Goal: Task Accomplishment & Management: Use online tool/utility

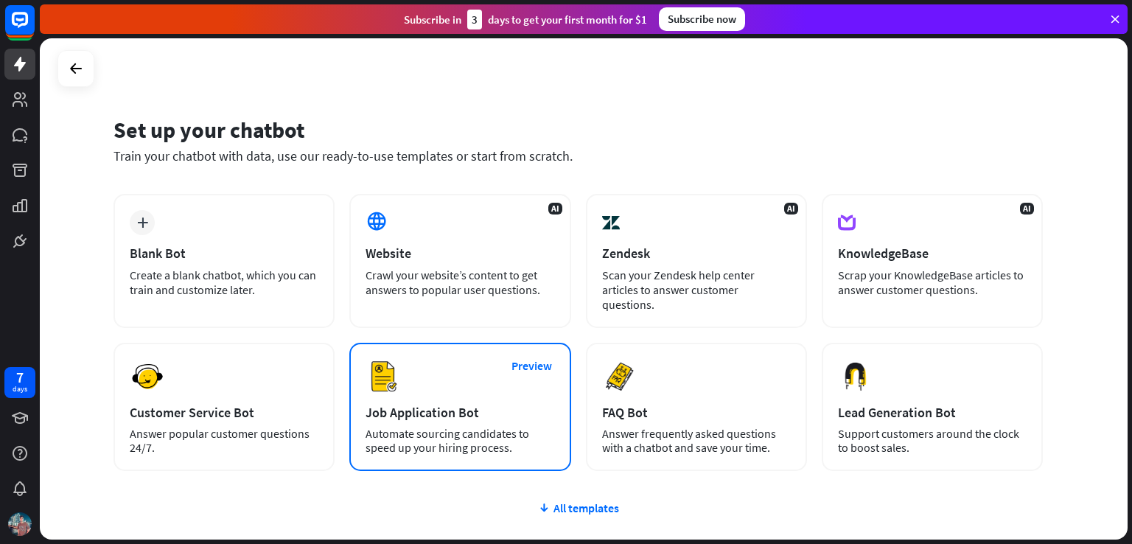
scroll to position [92, 0]
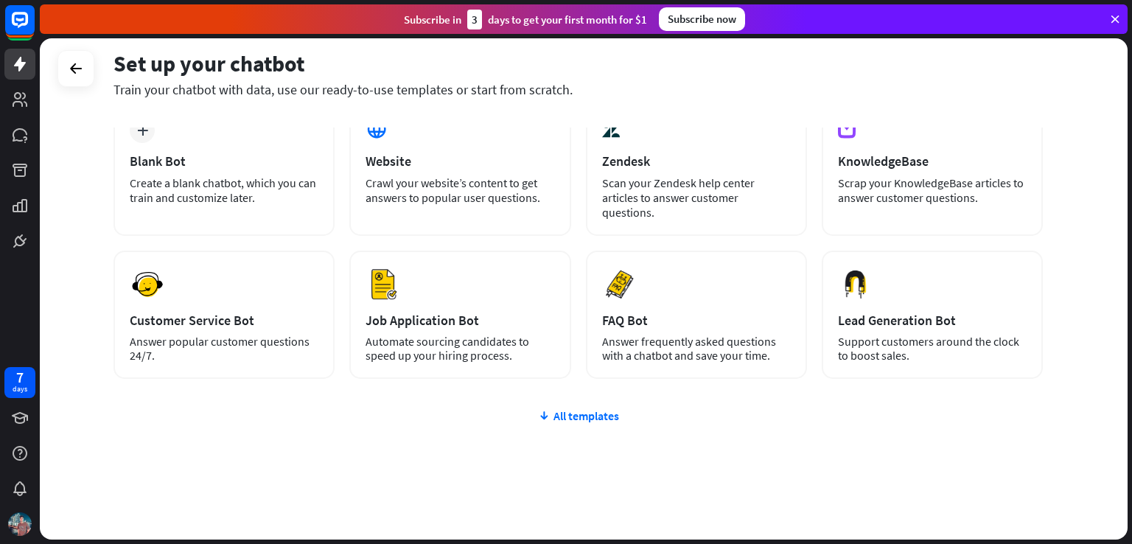
click at [596, 410] on div "plus Blank Bot Create a blank chatbot, which you can train and customize later.…" at bounding box center [577, 329] width 929 height 454
click at [600, 408] on div "All templates" at bounding box center [577, 415] width 929 height 15
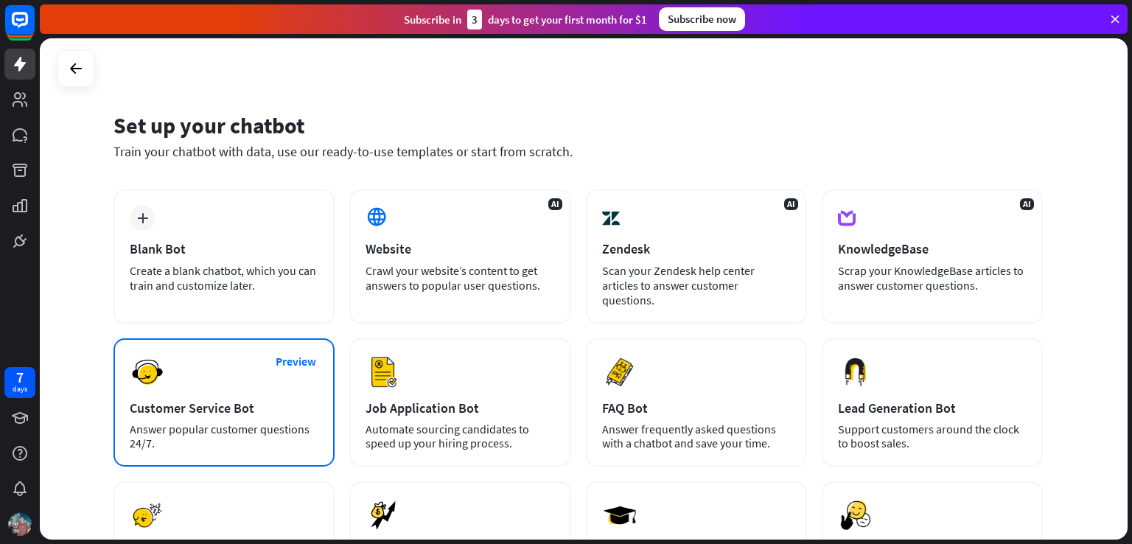
scroll to position [0, 0]
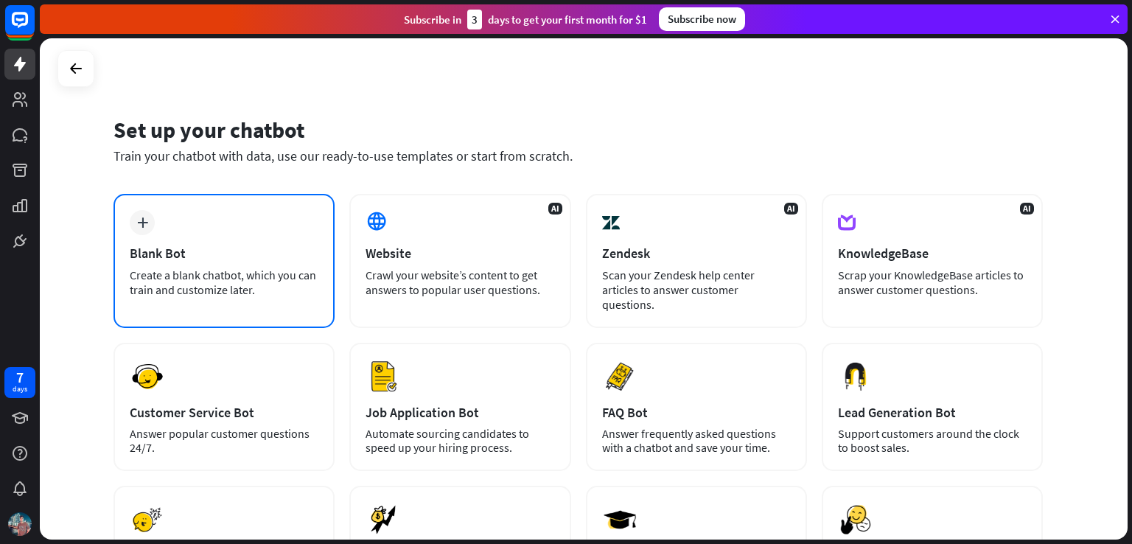
click at [245, 241] on div "plus Blank Bot Create a blank chatbot, which you can train and customize later." at bounding box center [223, 261] width 221 height 134
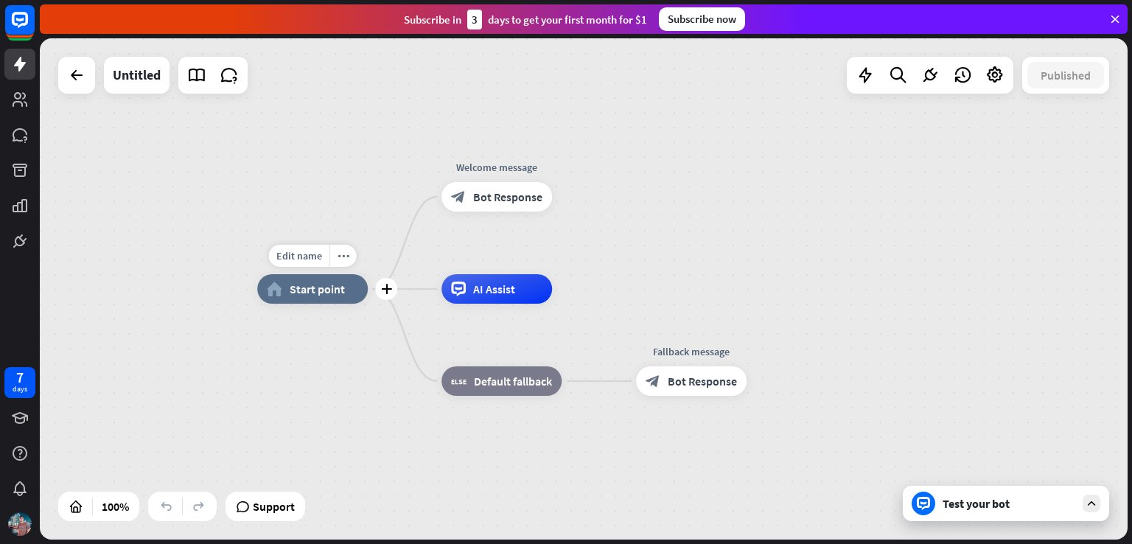
click at [313, 295] on span "Start point" at bounding box center [317, 288] width 55 height 15
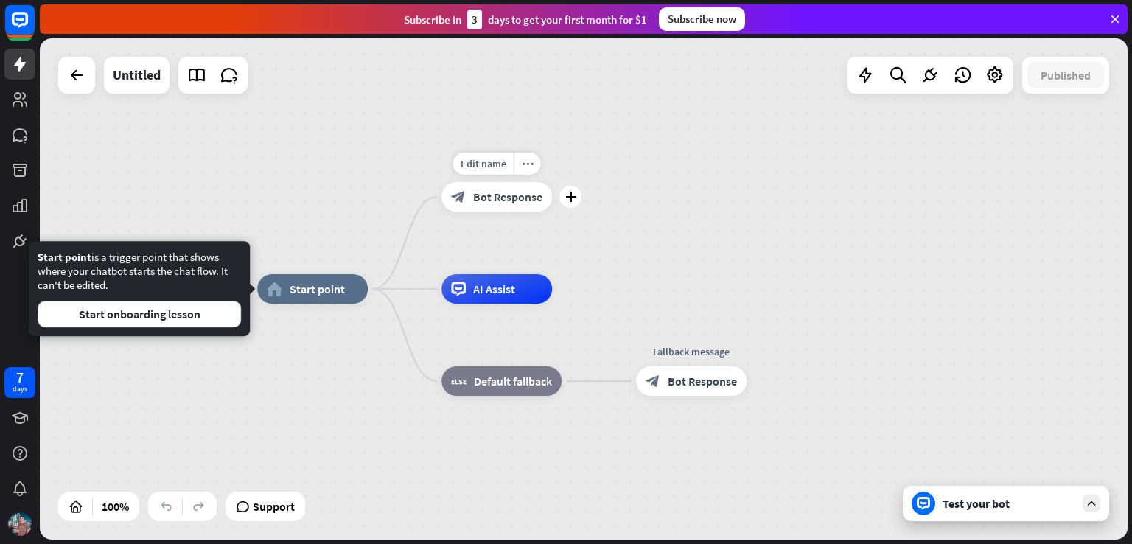
click at [524, 200] on span "Bot Response" at bounding box center [507, 196] width 69 height 15
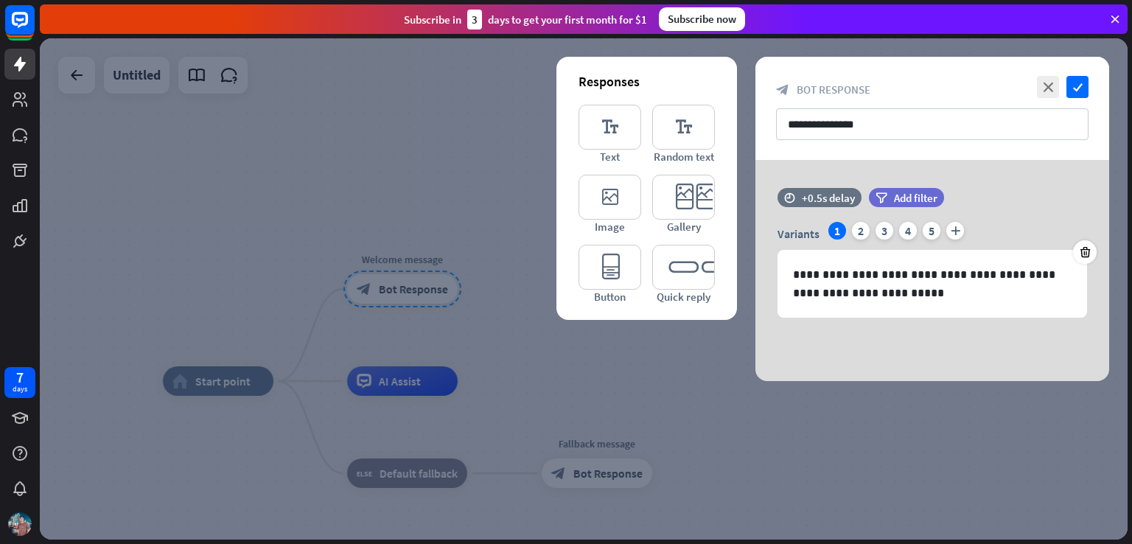
click at [449, 141] on div at bounding box center [583, 288] width 1087 height 501
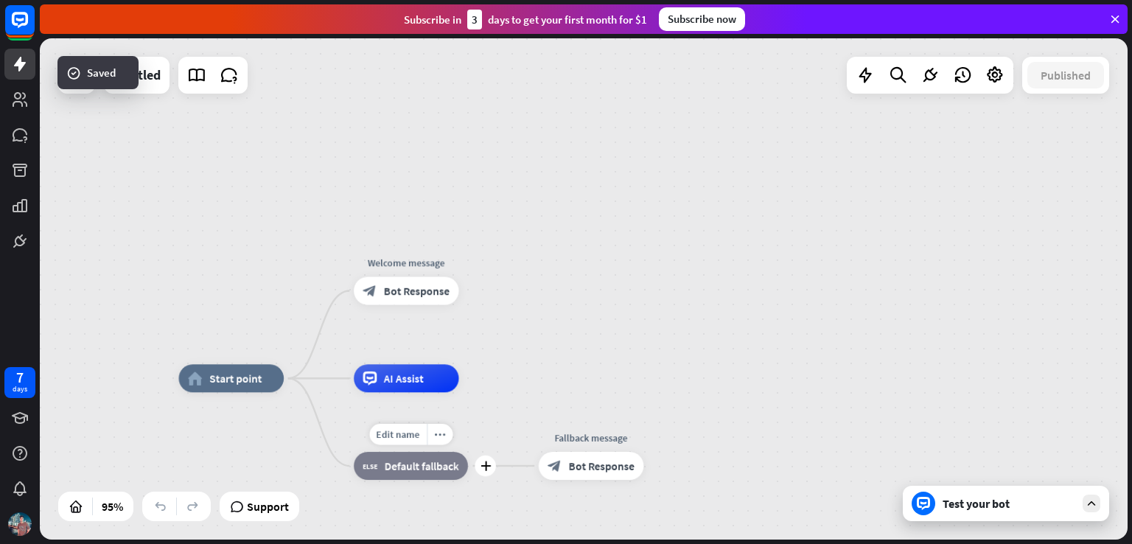
click at [418, 469] on span "Default fallback" at bounding box center [422, 466] width 74 height 14
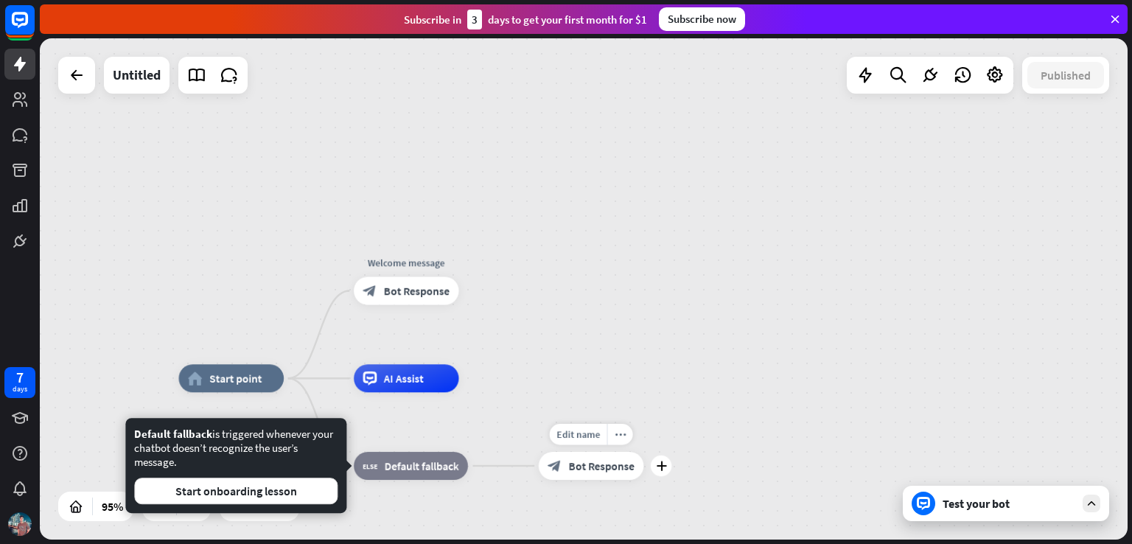
click at [592, 463] on span "Bot Response" at bounding box center [602, 466] width 66 height 14
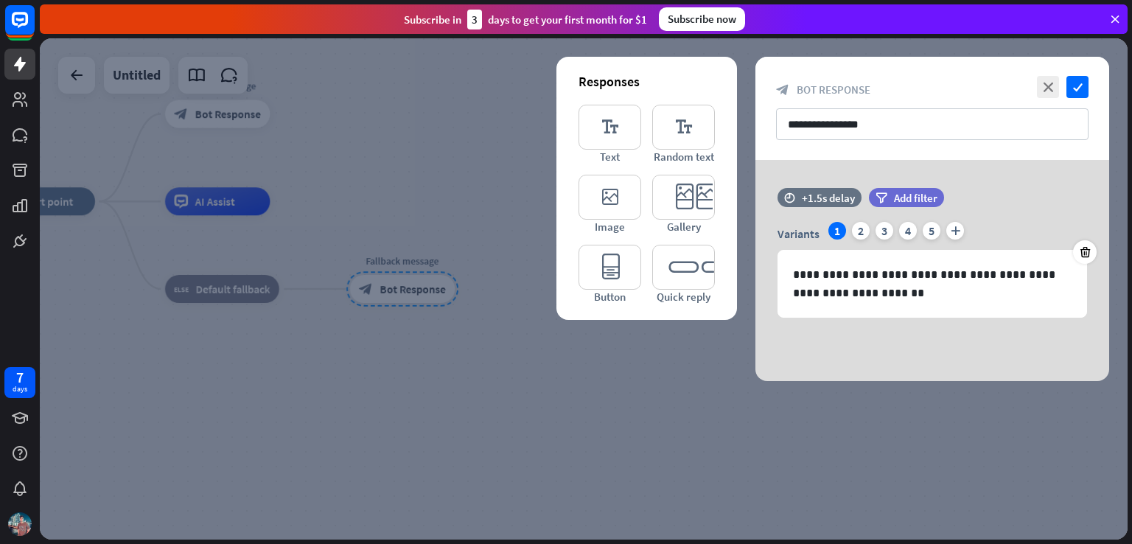
click at [581, 429] on div at bounding box center [583, 288] width 1087 height 501
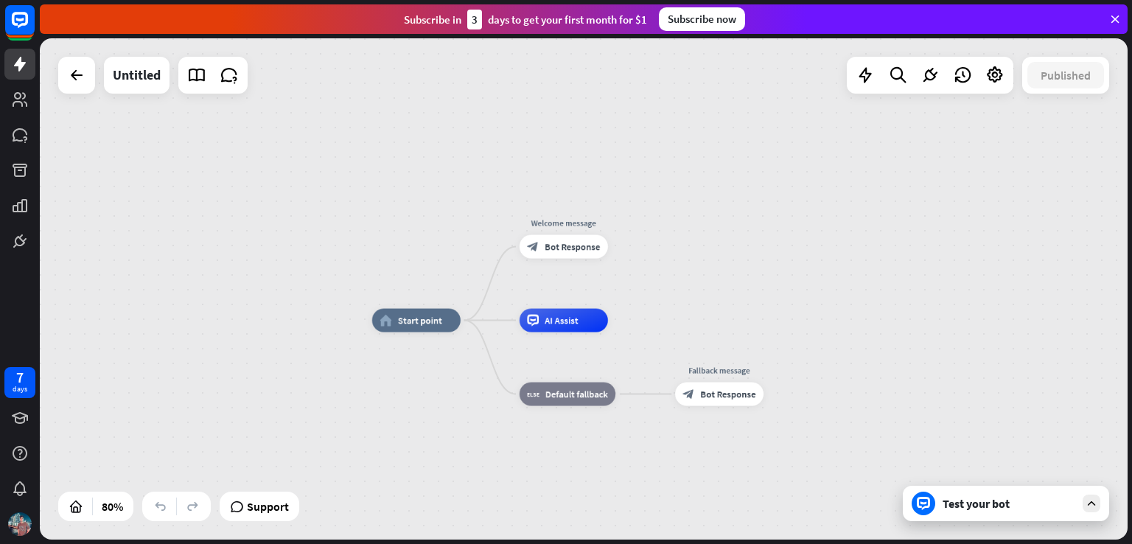
drag, startPoint x: 98, startPoint y: 153, endPoint x: 423, endPoint y: 251, distance: 339.6
click at [423, 251] on div "home_2 Start point Welcome message block_bot_response Bot Response AI Assist bl…" at bounding box center [583, 288] width 1087 height 501
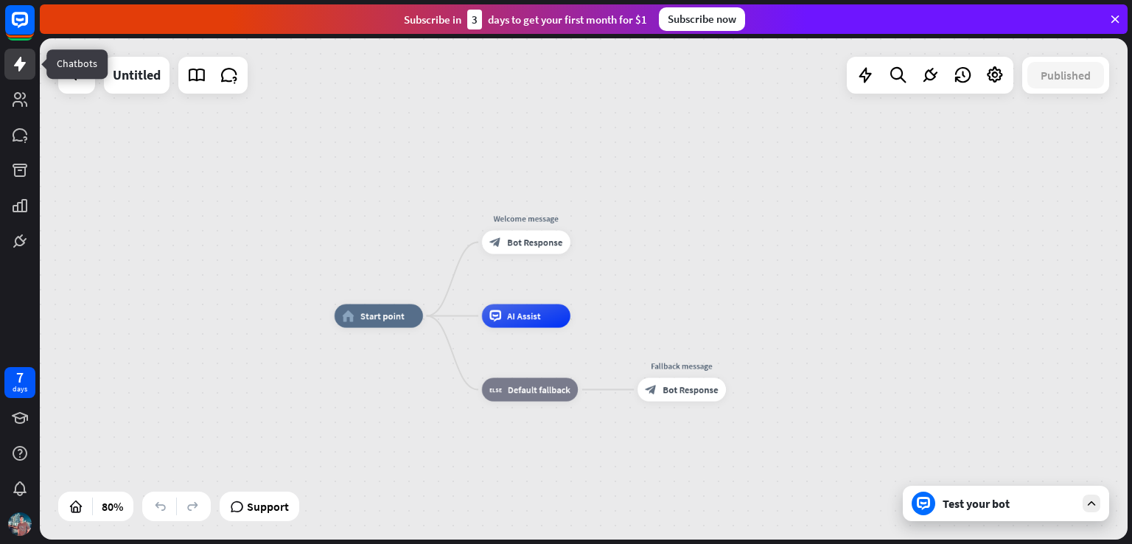
click at [21, 69] on icon at bounding box center [20, 64] width 12 height 15
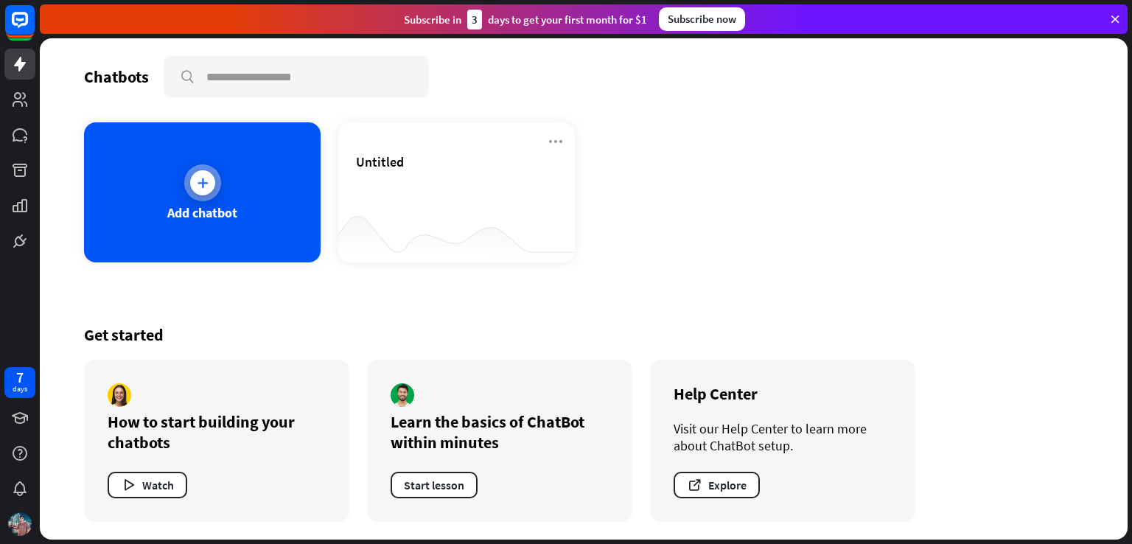
click at [214, 191] on div at bounding box center [202, 182] width 37 height 37
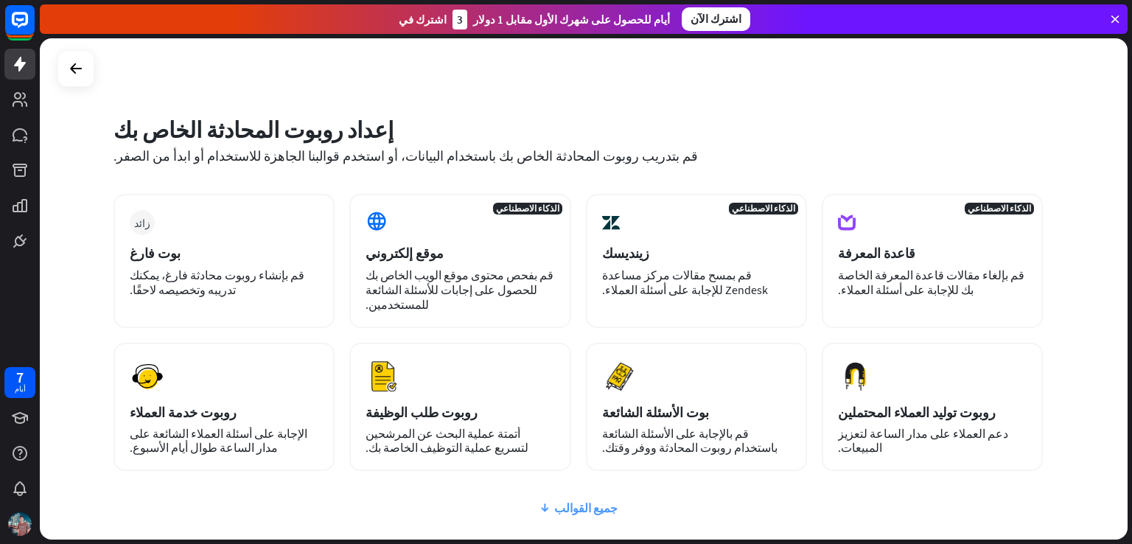
click at [589, 500] on font "جميع القوالب" at bounding box center [585, 507] width 63 height 15
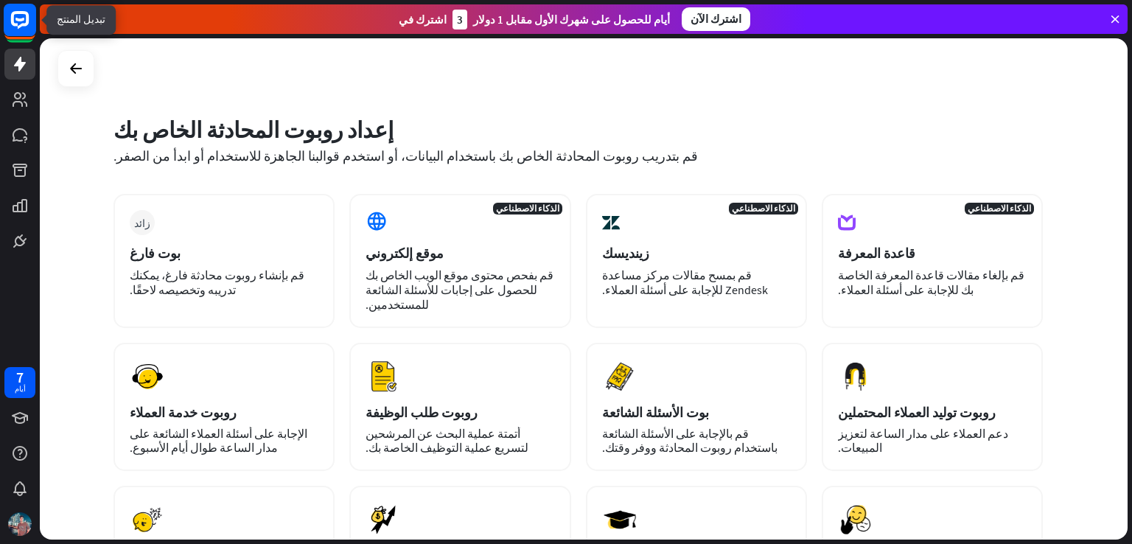
click at [15, 9] on rect at bounding box center [20, 20] width 32 height 32
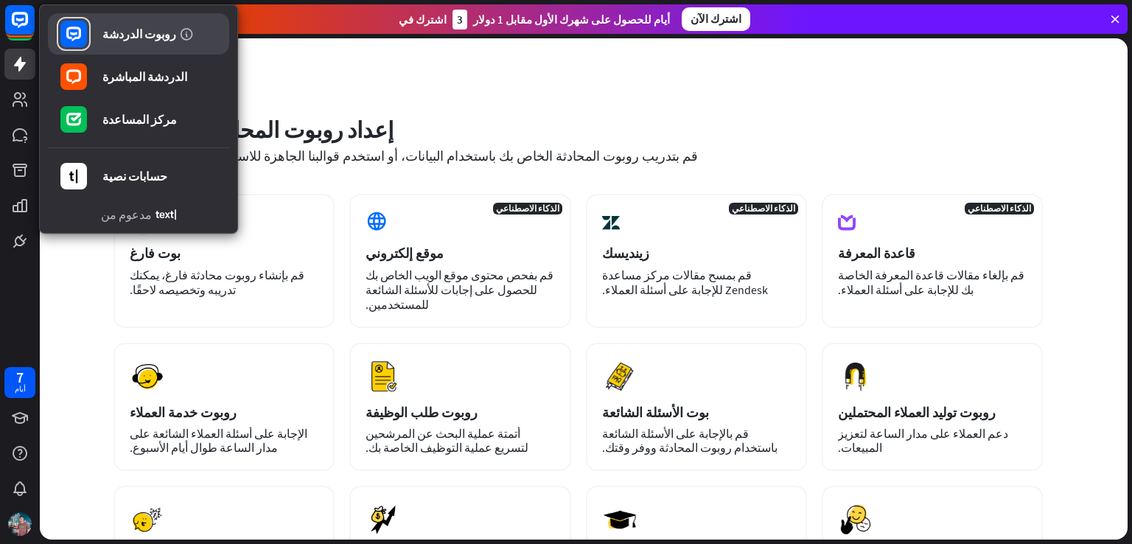
click at [156, 39] on font "روبوت الدردشة" at bounding box center [139, 34] width 74 height 15
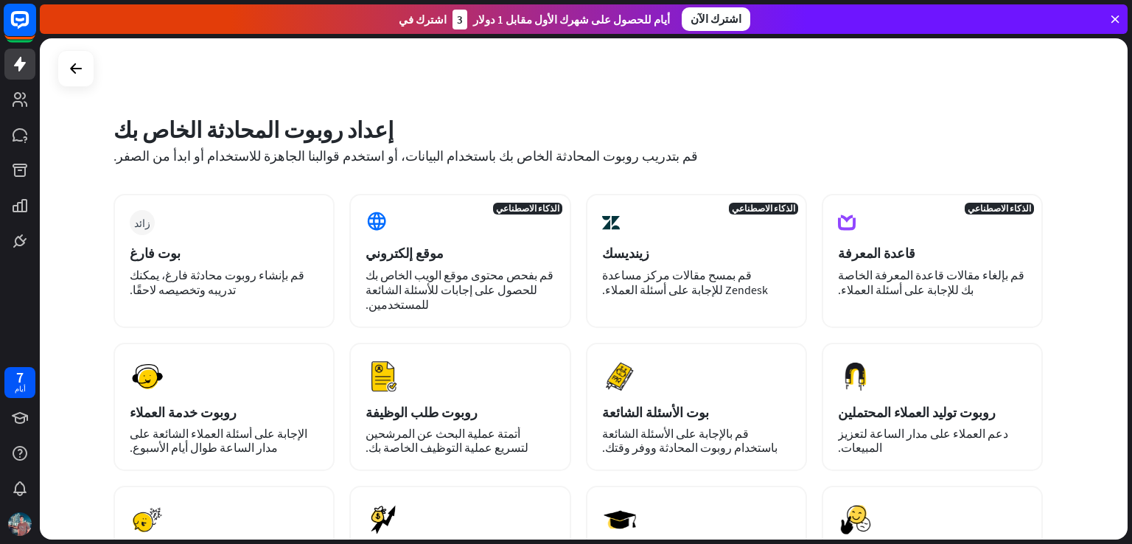
click at [21, 24] on rect at bounding box center [20, 20] width 32 height 32
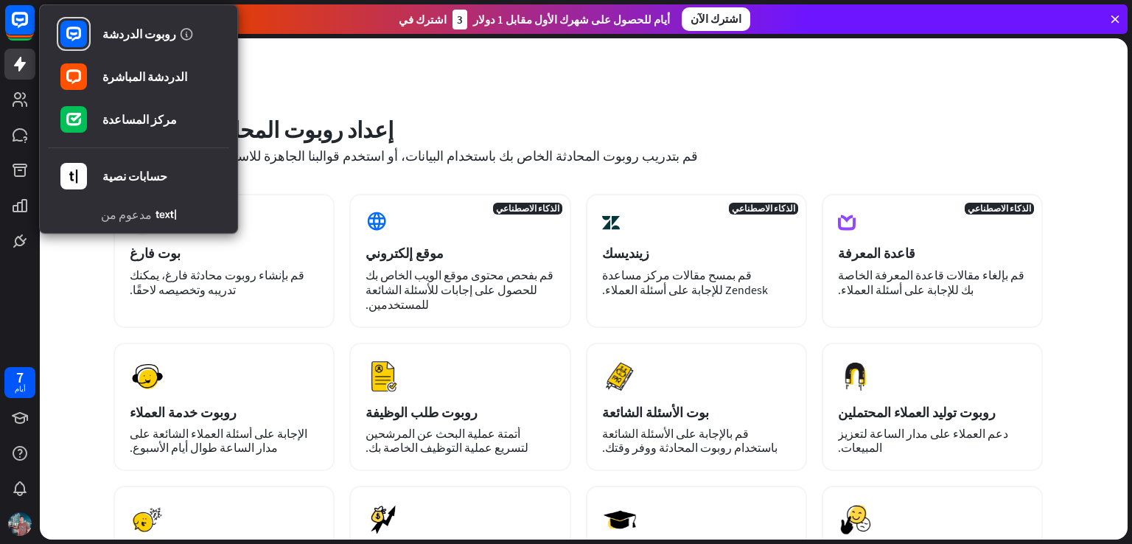
drag, startPoint x: 315, startPoint y: 108, endPoint x: 306, endPoint y: 108, distance: 9.6
click at [315, 108] on div "إعداد روبوت المحادثة الخاص بك قم بتدريب روبوت المحادثة الخاص بك باستخدام البيان…" at bounding box center [577, 149] width 929 height 89
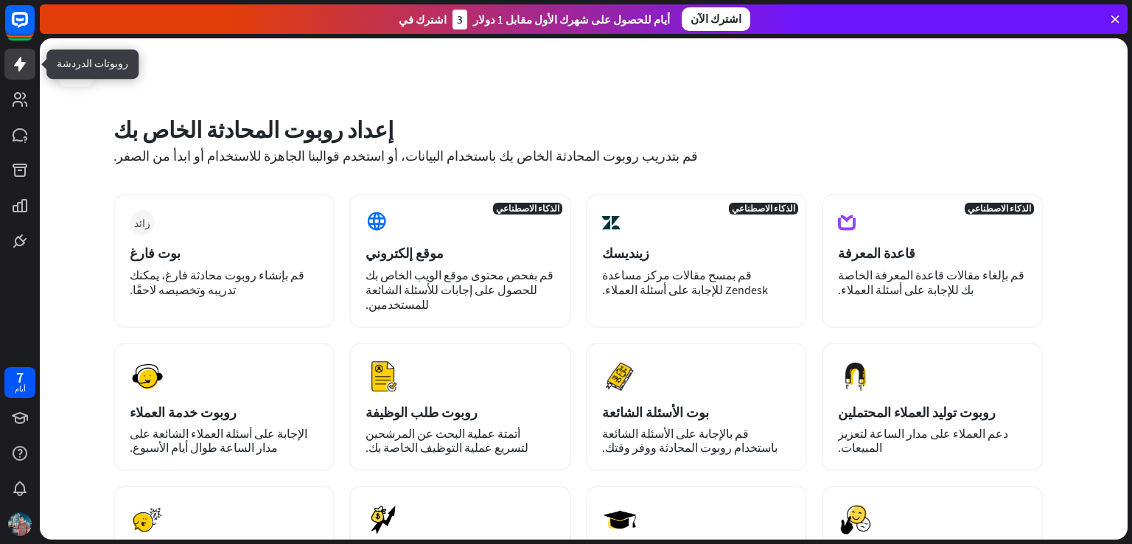
click at [12, 74] on link at bounding box center [19, 64] width 31 height 31
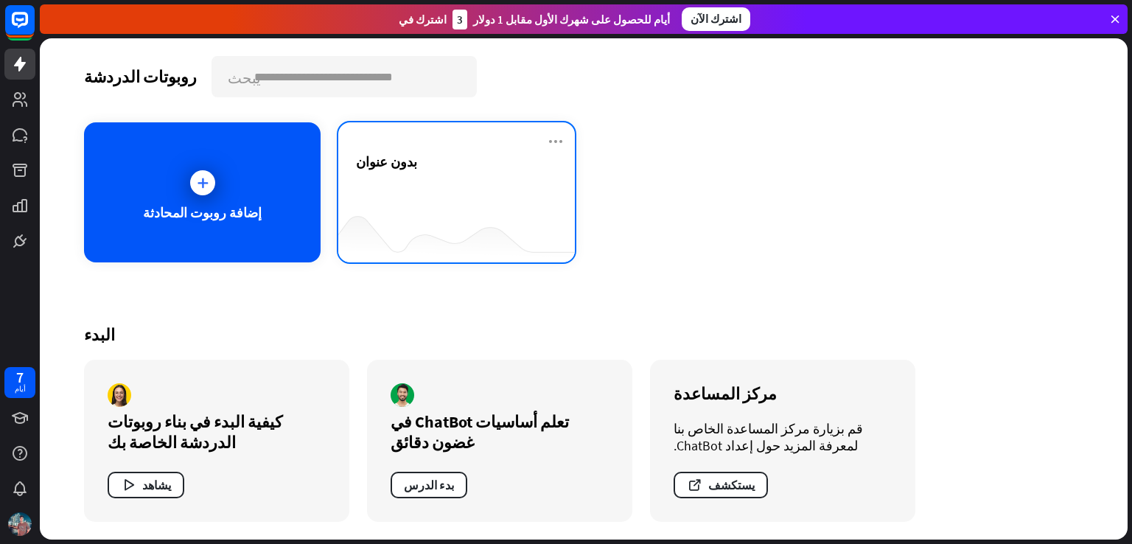
click at [463, 168] on div "بدون عنوان" at bounding box center [456, 161] width 201 height 17
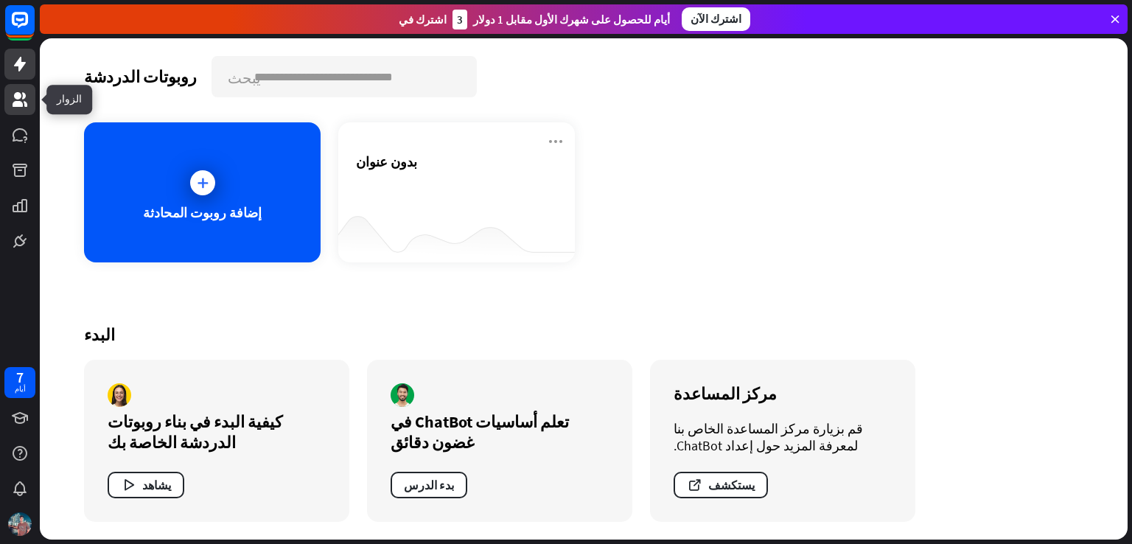
click at [15, 97] on icon at bounding box center [20, 99] width 15 height 15
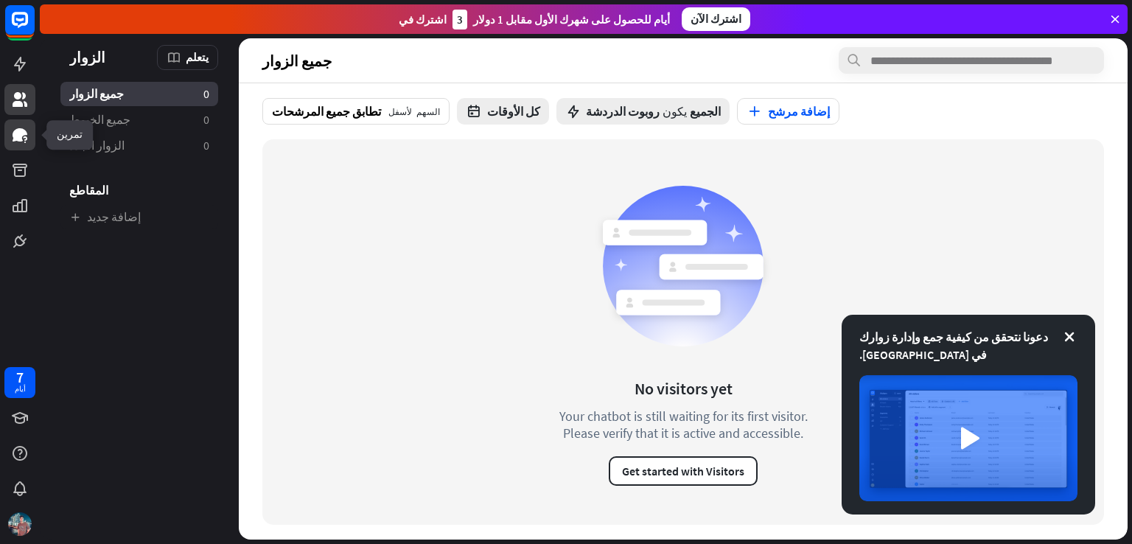
click at [18, 135] on icon at bounding box center [20, 134] width 15 height 13
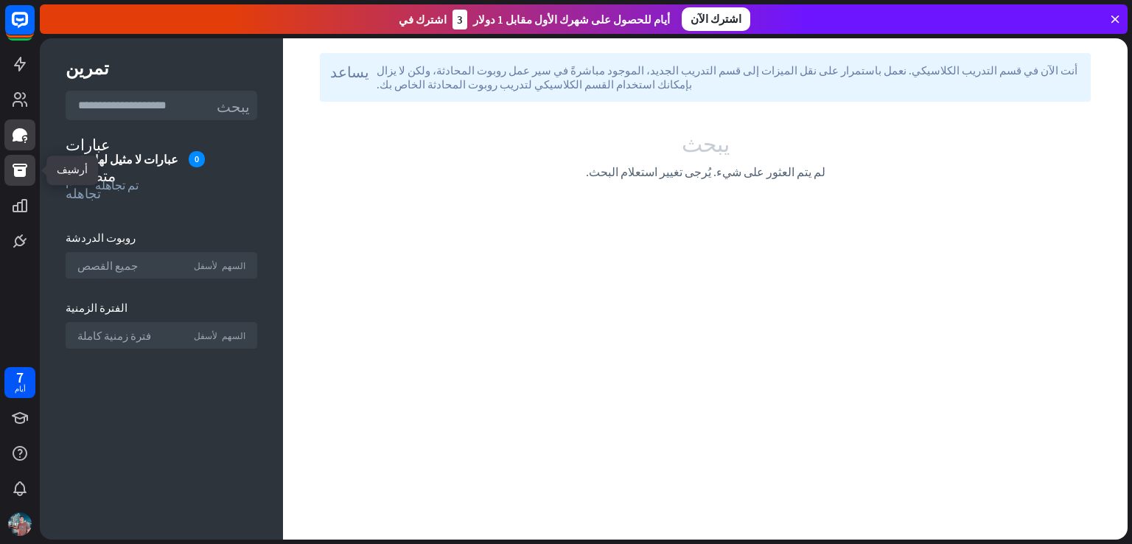
click at [19, 172] on icon at bounding box center [20, 170] width 15 height 13
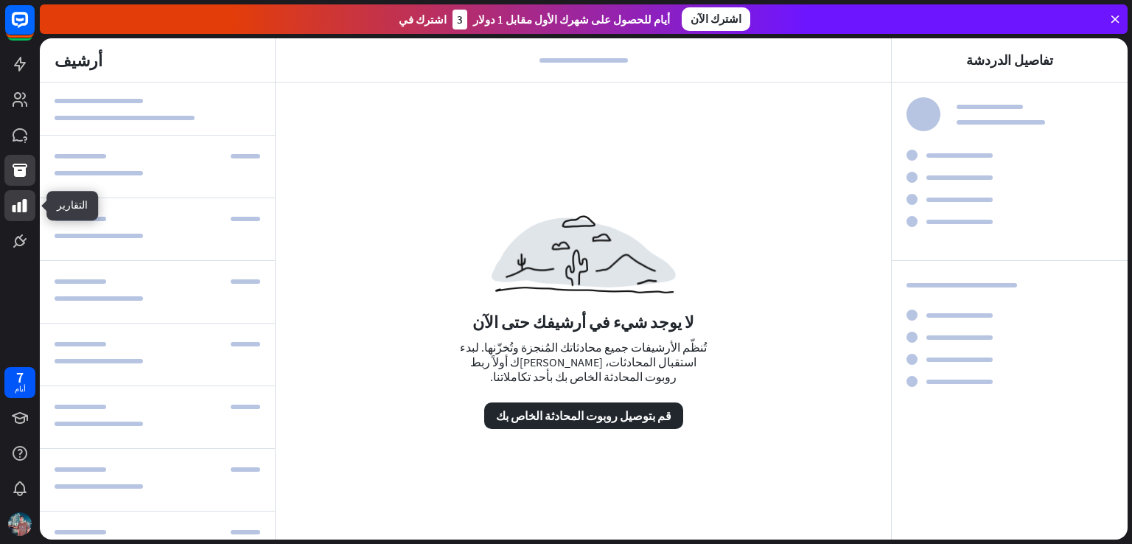
click at [23, 215] on link at bounding box center [19, 205] width 31 height 31
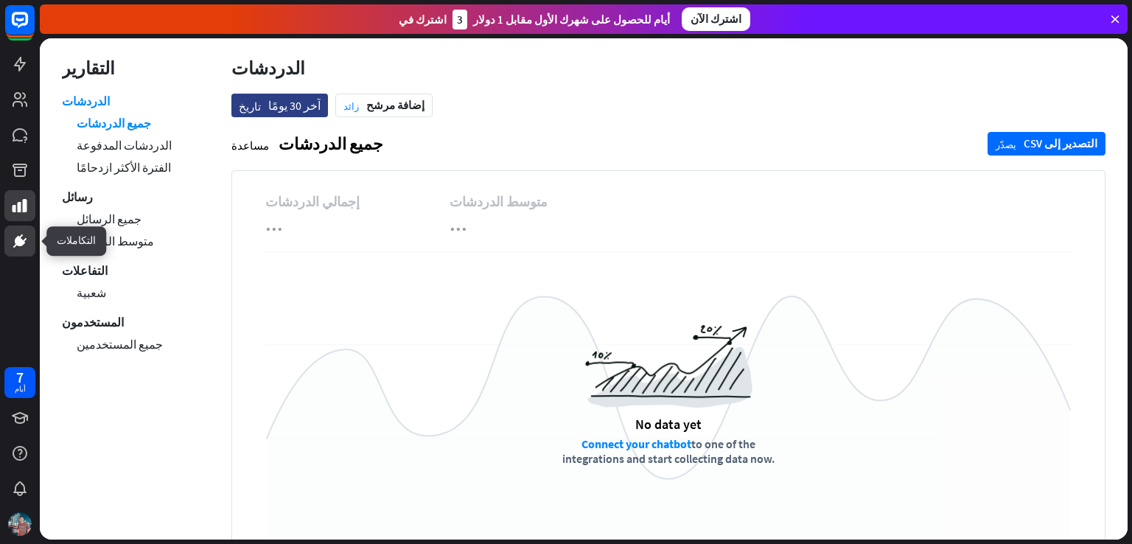
click at [15, 245] on icon at bounding box center [15, 246] width 4 height 4
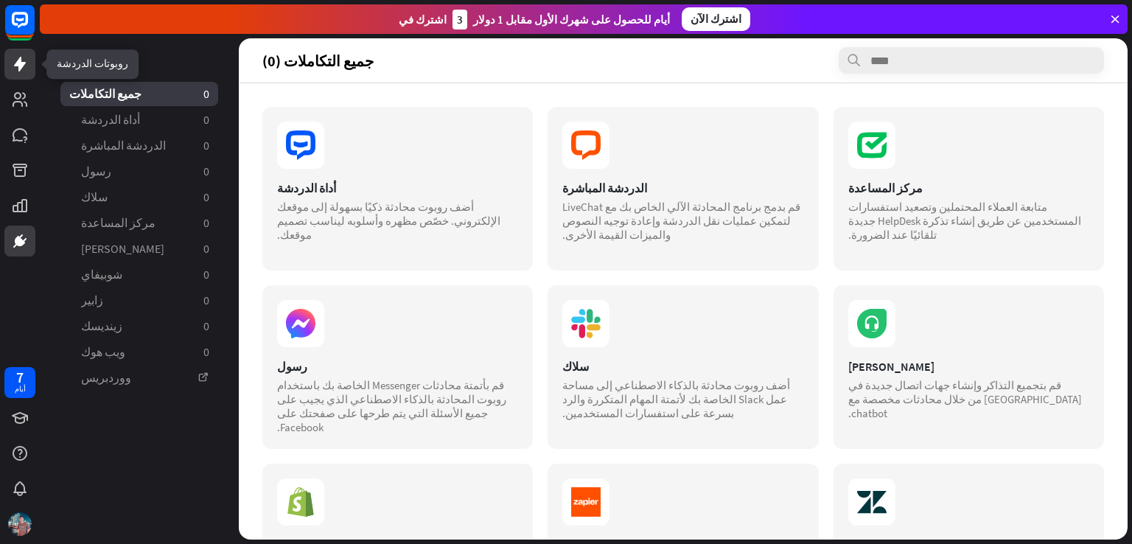
click at [29, 65] on link at bounding box center [19, 64] width 31 height 31
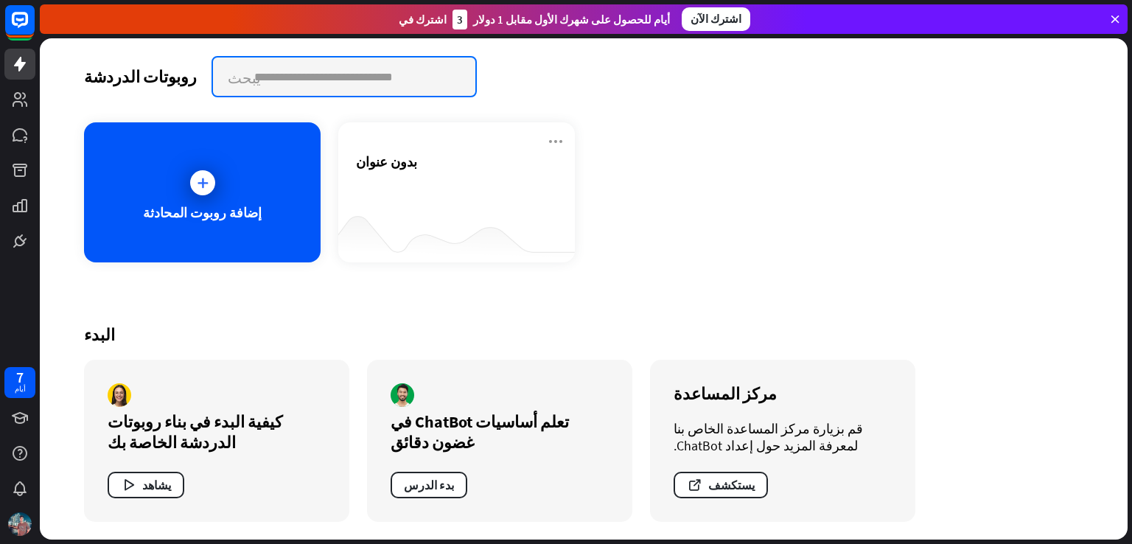
click at [323, 76] on input "text" at bounding box center [344, 76] width 262 height 38
type input "*"
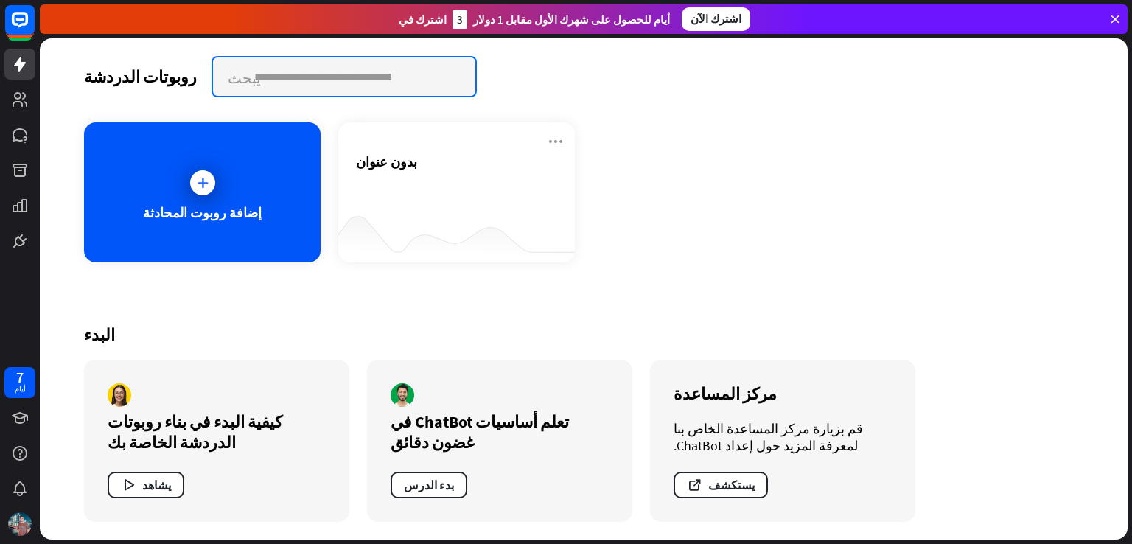
paste input "********"
click at [233, 73] on input "********" at bounding box center [344, 76] width 262 height 38
type input "********"
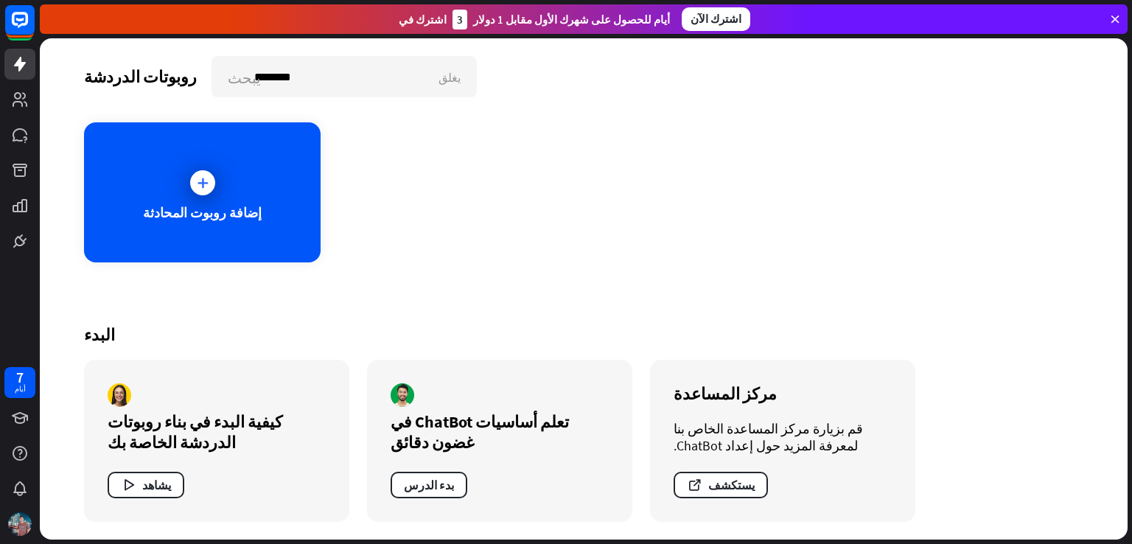
click at [463, 223] on div "إضافة روبوت المحادثة" at bounding box center [583, 192] width 999 height 140
click at [230, 189] on div "إضافة روبوت المحادثة" at bounding box center [202, 192] width 236 height 140
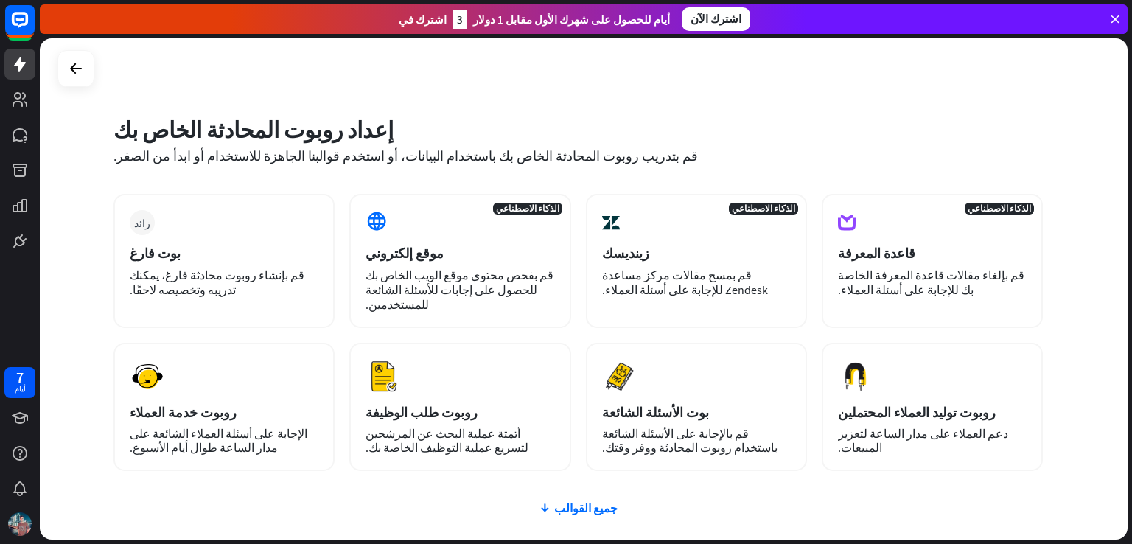
click at [605, 499] on div "زائد بوت فارغ قم بإنشاء روبوت محادثة فارغ، يمكنك تدريبه وتخصيصه لاحقًا. الذكاء …" at bounding box center [577, 421] width 929 height 454
click at [586, 503] on div "زائد بوت فارغ قم بإنشاء روبوت محادثة فارغ، يمكنك تدريبه وتخصيصه لاحقًا. الذكاء …" at bounding box center [577, 421] width 929 height 454
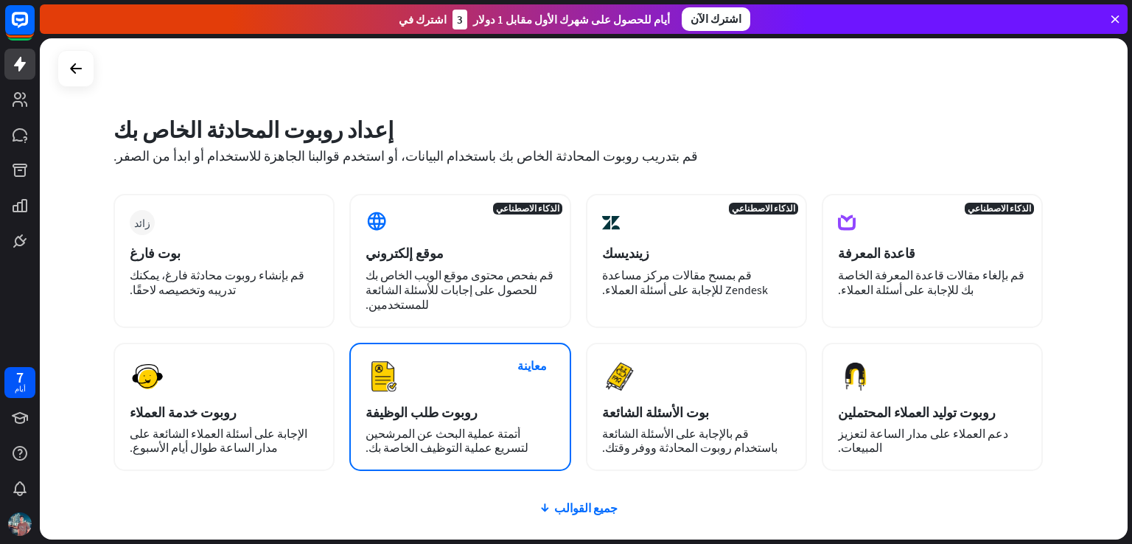
scroll to position [92, 0]
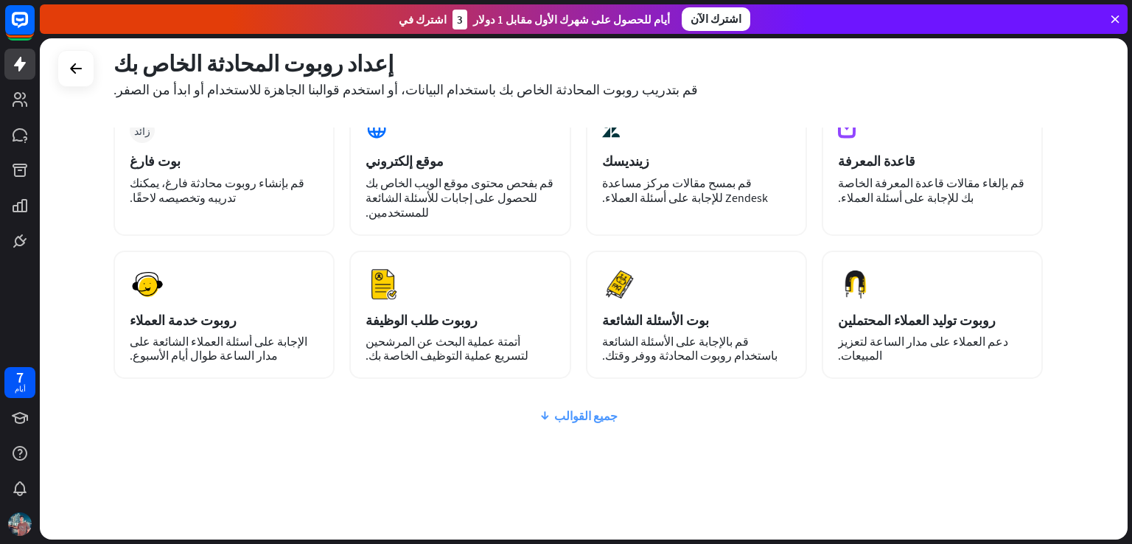
click at [576, 408] on font "جميع القوالب" at bounding box center [585, 415] width 63 height 15
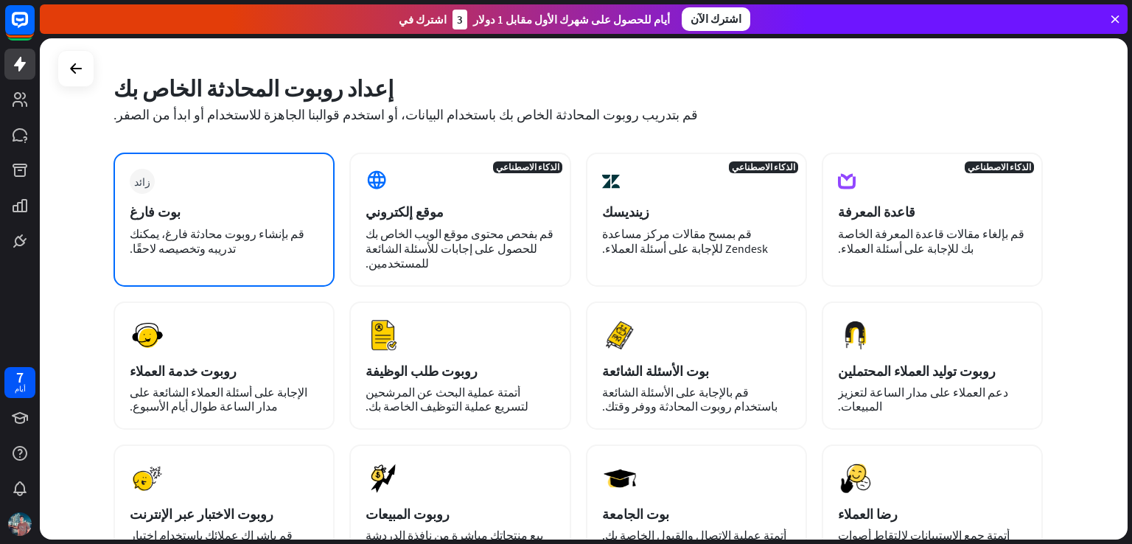
scroll to position [18, 0]
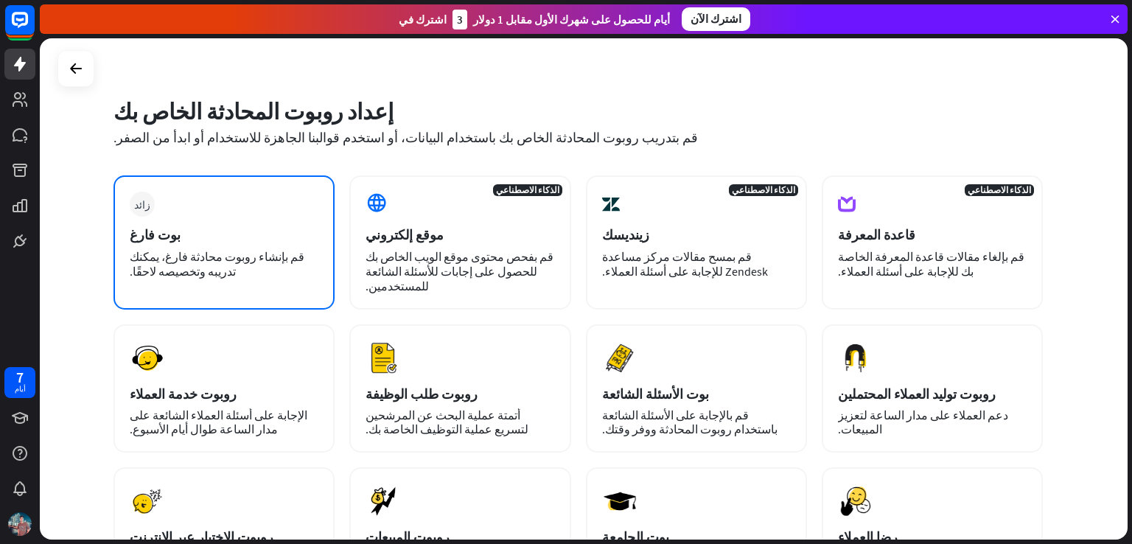
click at [233, 188] on div "زائد بوت فارغ قم بإنشاء روبوت محادثة فارغ، يمكنك تدريبه وتخصيصه لاحقًا." at bounding box center [223, 242] width 221 height 134
